Goal: Information Seeking & Learning: Learn about a topic

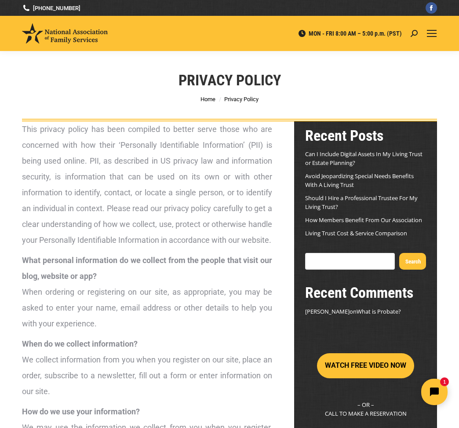
click at [431, 33] on span "Mobile menu icon" at bounding box center [432, 33] width 10 height 1
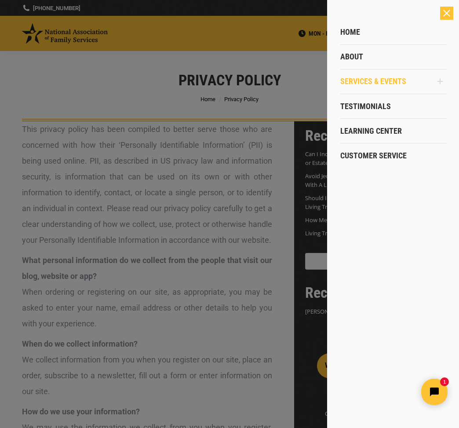
click at [362, 83] on span "Services & Events" at bounding box center [374, 82] width 66 height 10
click at [346, 32] on span "Home" at bounding box center [351, 32] width 20 height 10
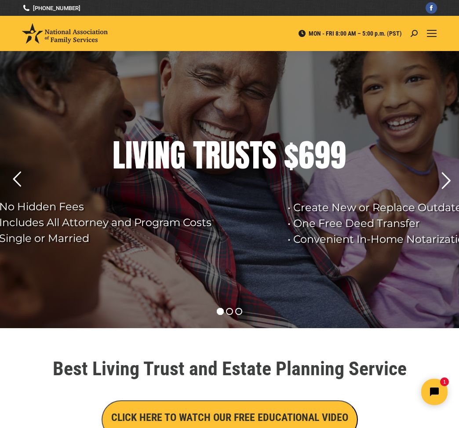
click at [445, 178] on rs-arrow at bounding box center [446, 181] width 22 height 22
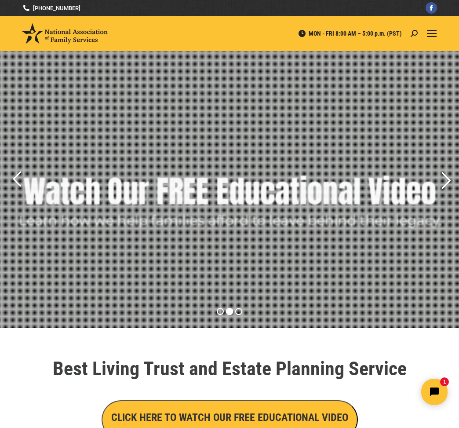
click at [445, 178] on rs-arrow at bounding box center [446, 181] width 22 height 22
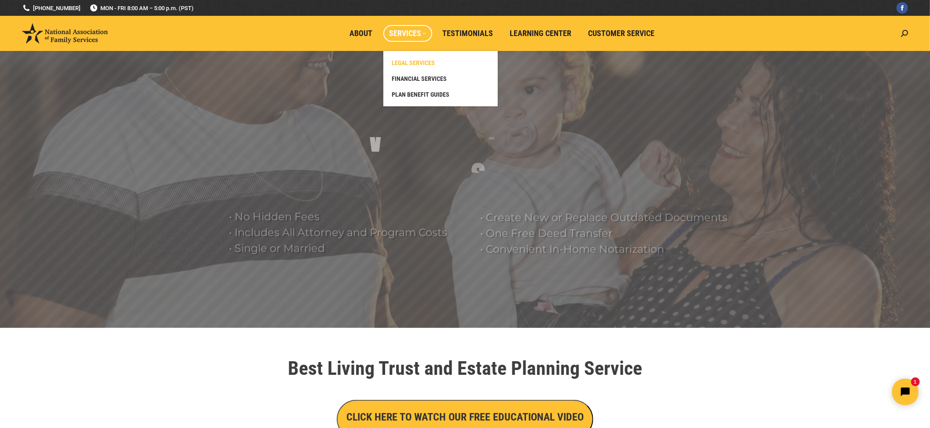
click at [428, 62] on span "LEGAL SERVICES" at bounding box center [413, 63] width 43 height 8
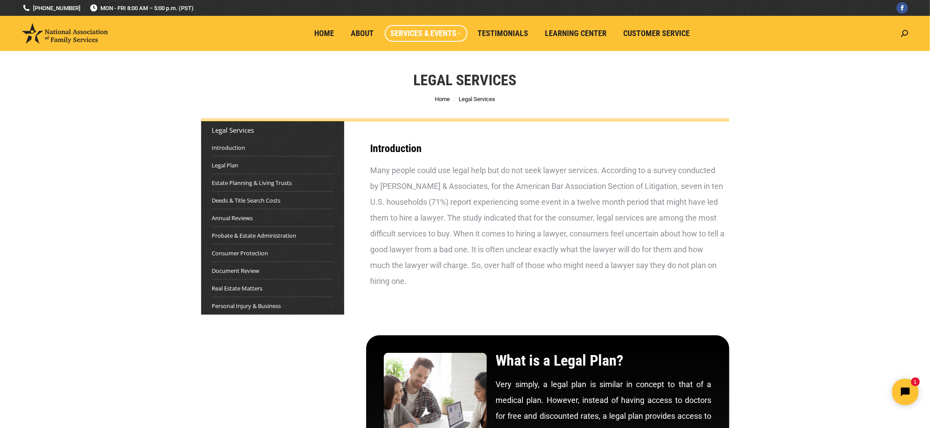
drag, startPoint x: 905, startPoint y: 30, endPoint x: 894, endPoint y: 35, distance: 11.8
click at [905, 30] on icon at bounding box center [904, 33] width 7 height 7
type input "non refundable"
click input "Go!" at bounding box center [0, 0] width 0 height 0
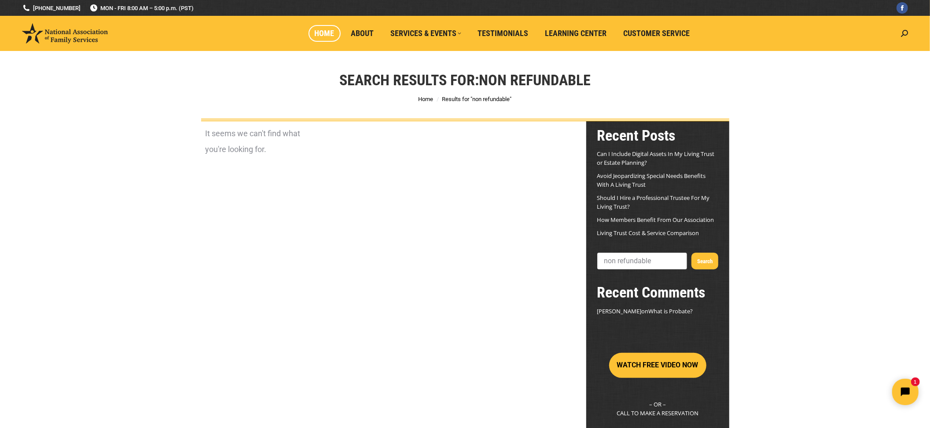
click at [321, 34] on span "Home" at bounding box center [325, 34] width 20 height 10
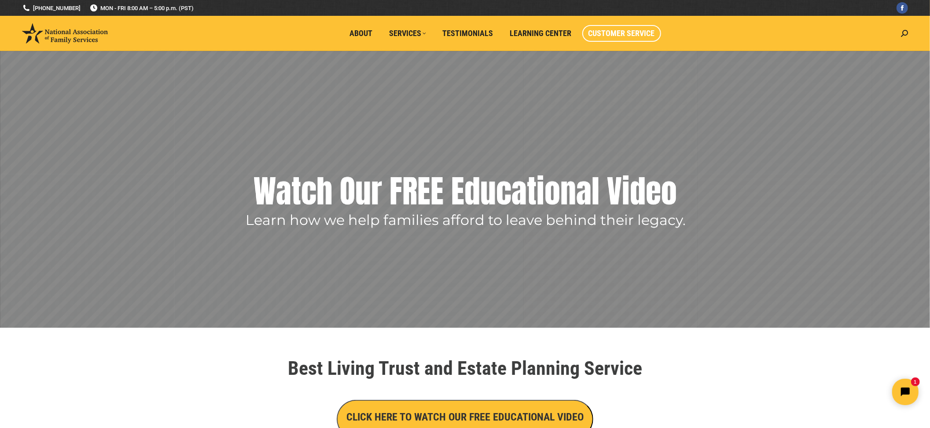
click at [635, 30] on span "Customer Service" at bounding box center [621, 34] width 66 height 10
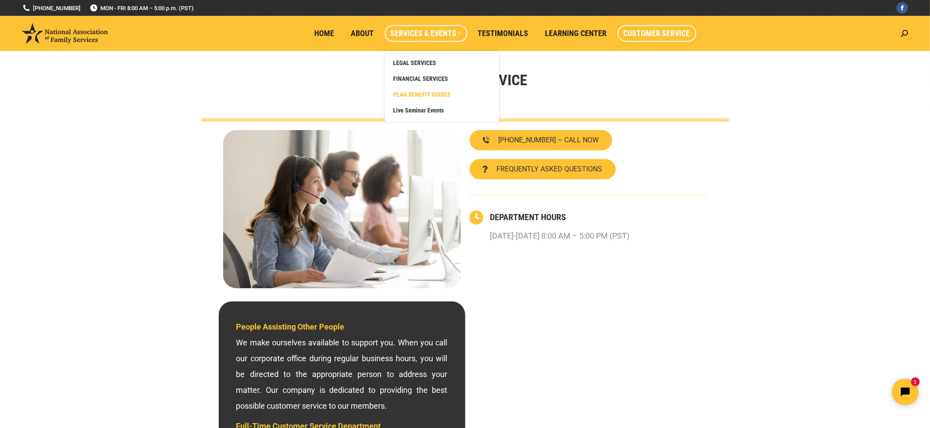
click at [425, 94] on span "PLAN BENEFIT GUIDES" at bounding box center [422, 95] width 58 height 8
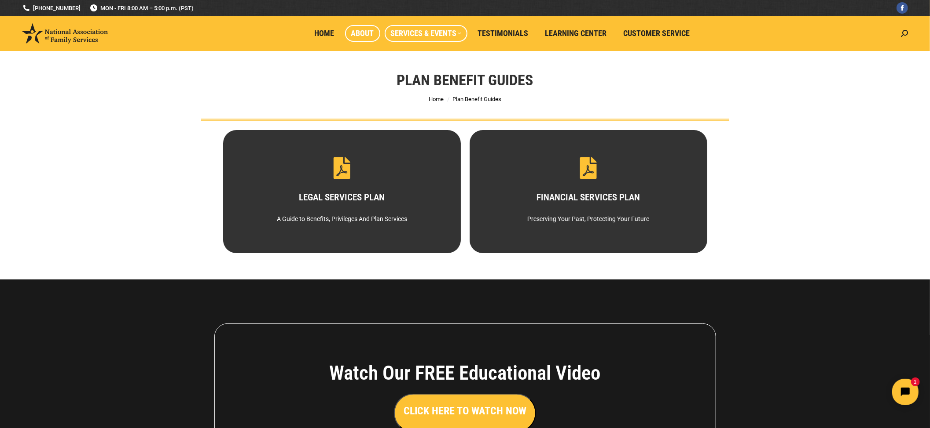
click at [366, 35] on span "About" at bounding box center [362, 34] width 23 height 10
